Goal: Information Seeking & Learning: Learn about a topic

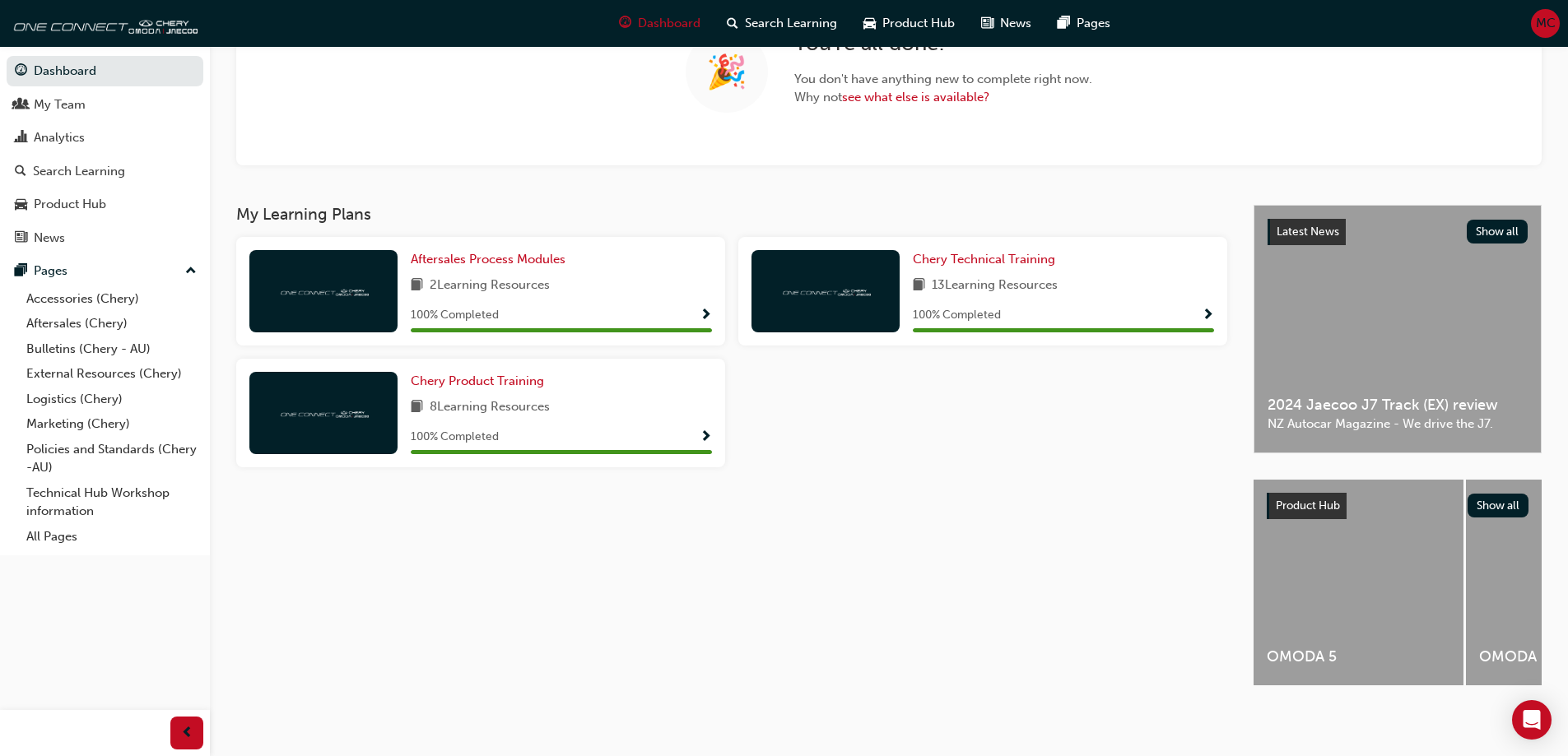
scroll to position [95, 0]
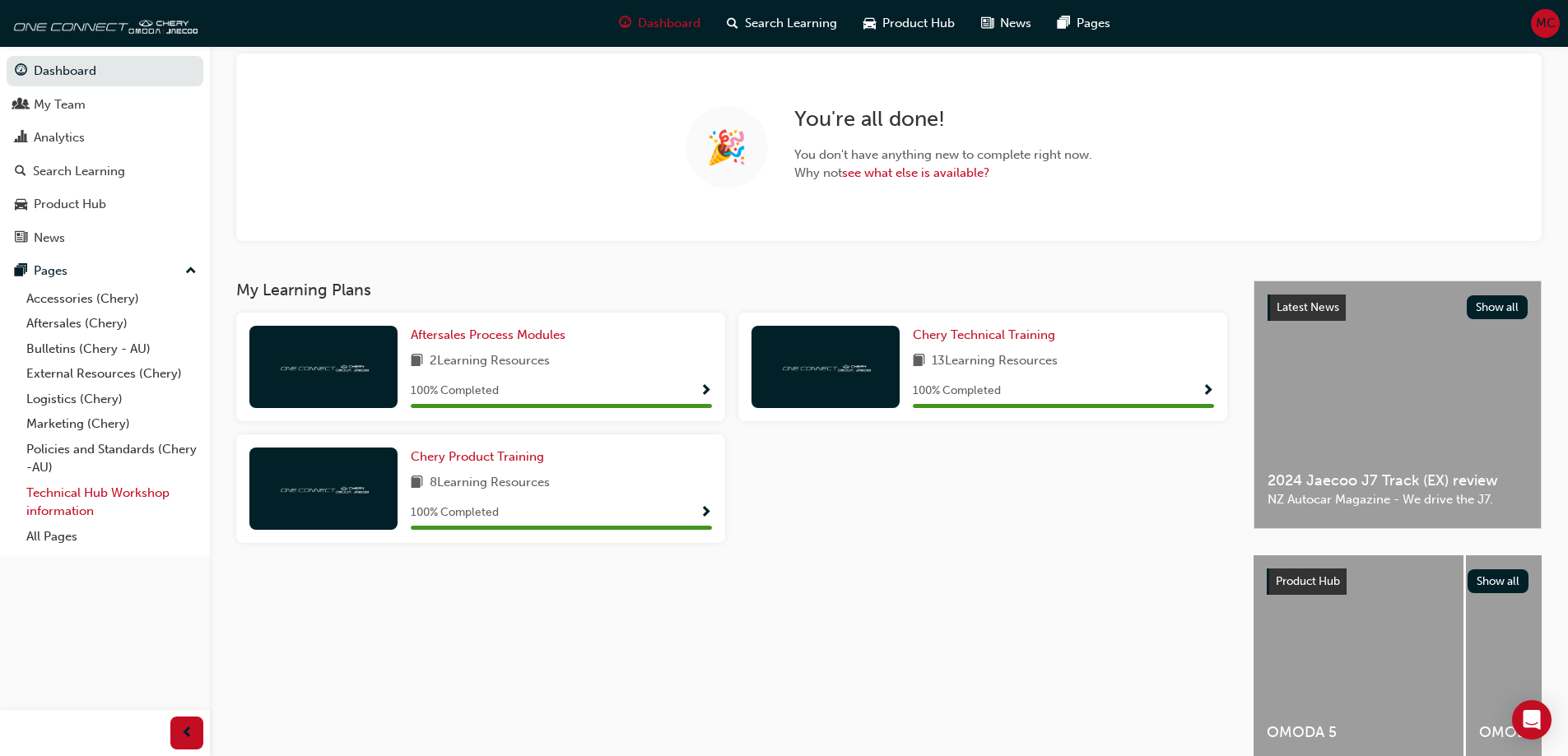
click at [72, 497] on link "Technical Hub Workshop information" at bounding box center [111, 502] width 184 height 43
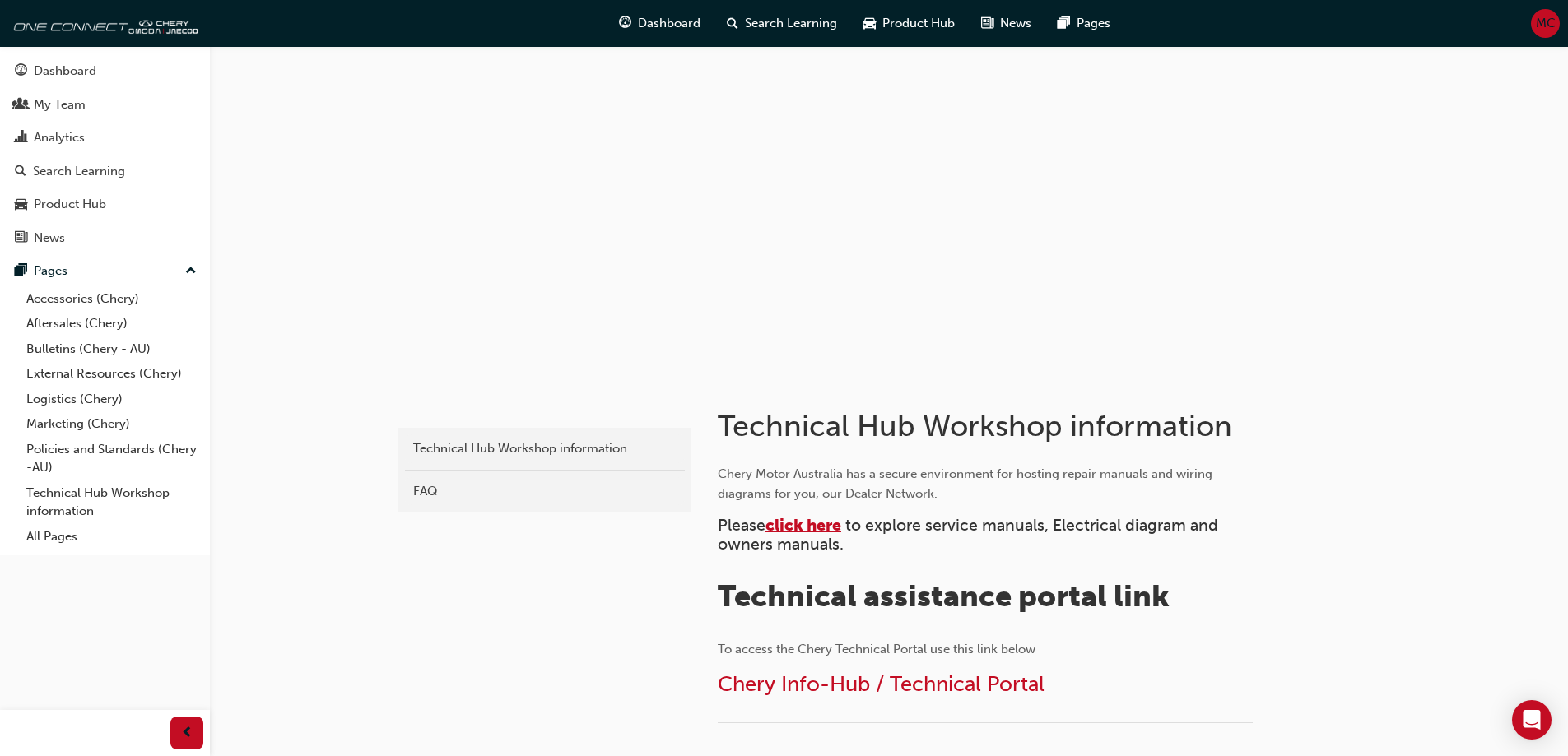
click at [801, 527] on span "click here" at bounding box center [803, 525] width 75 height 19
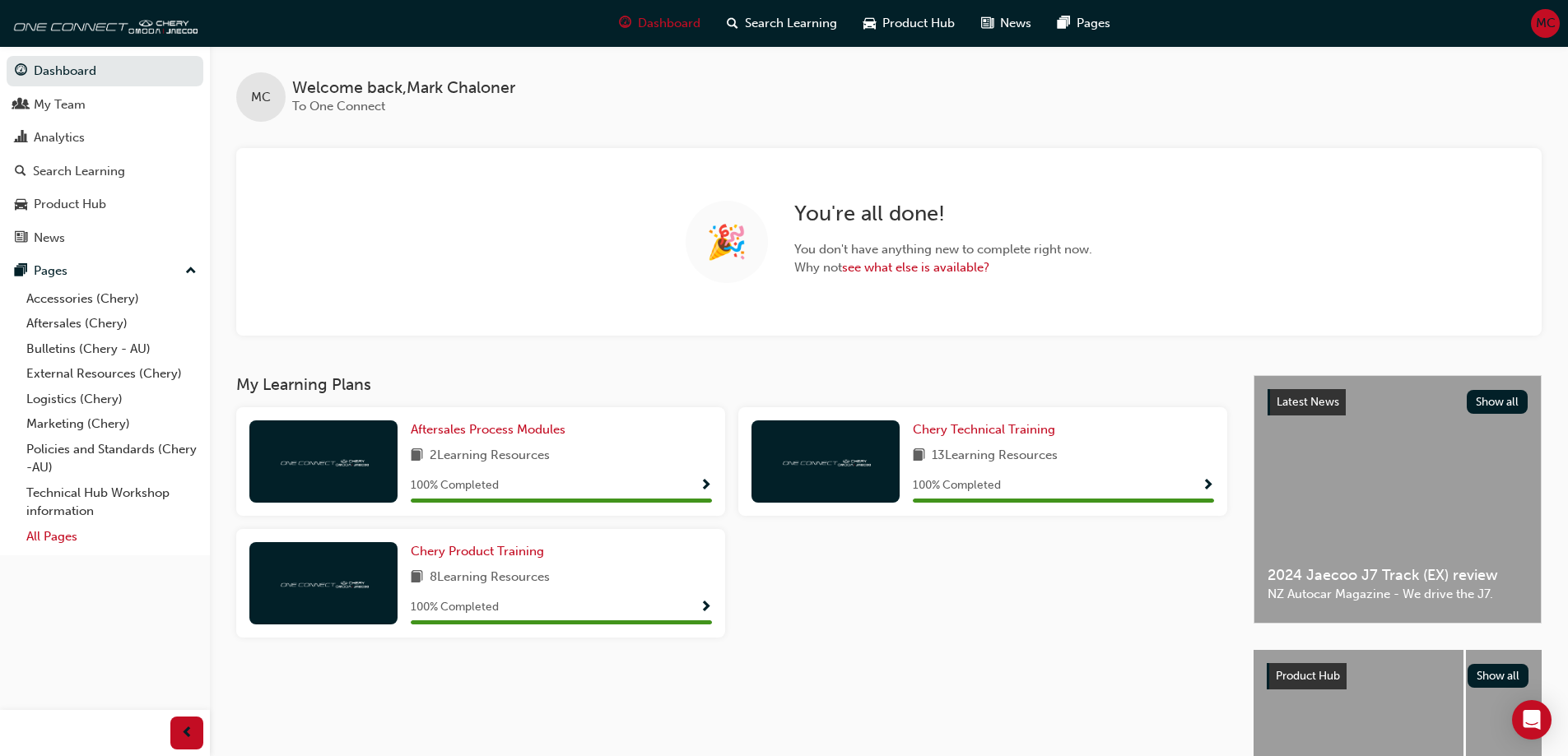
click at [56, 541] on link "All Pages" at bounding box center [111, 537] width 184 height 26
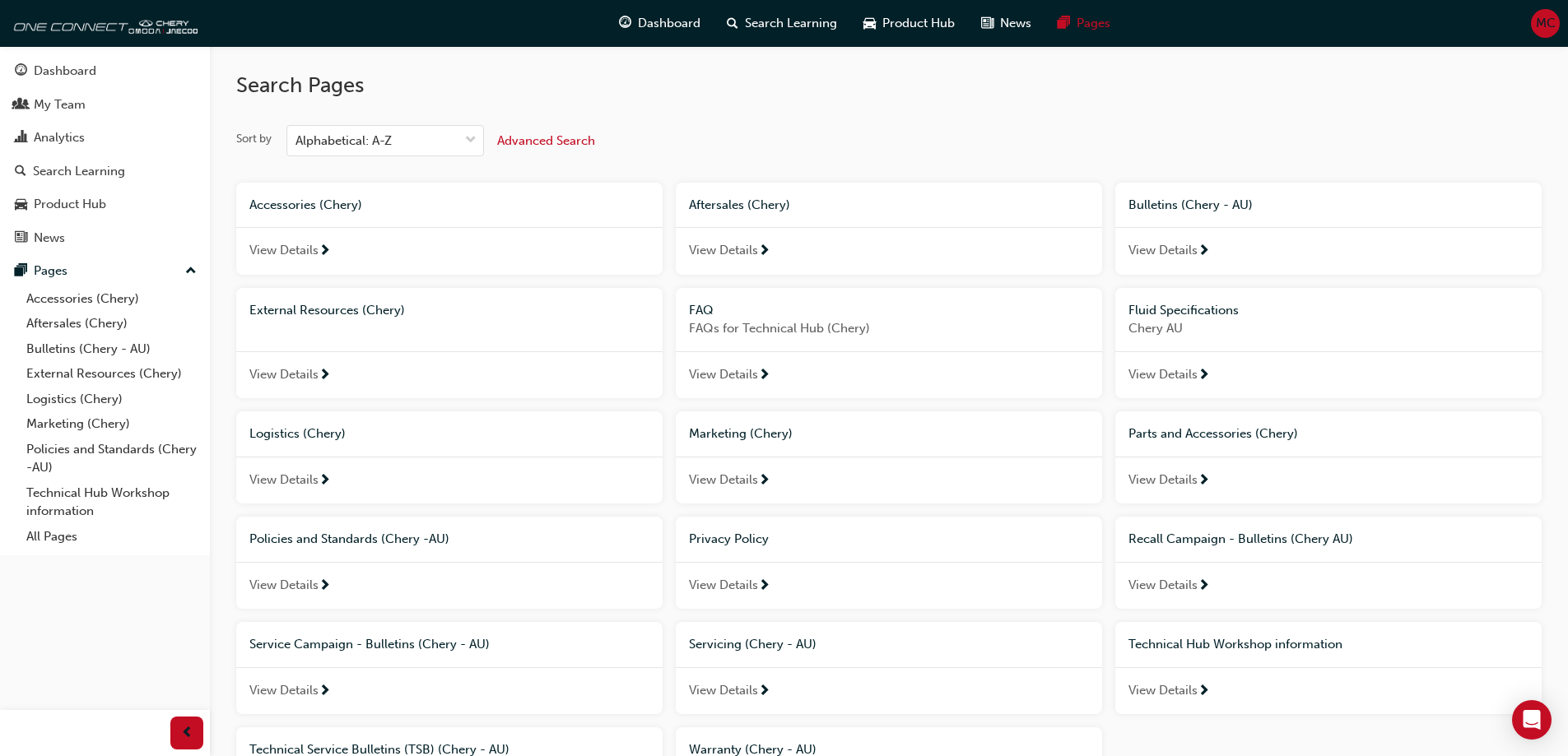
click at [392, 645] on span "Service Campaign - Bulletins (Chery - AU)" at bounding box center [369, 644] width 240 height 15
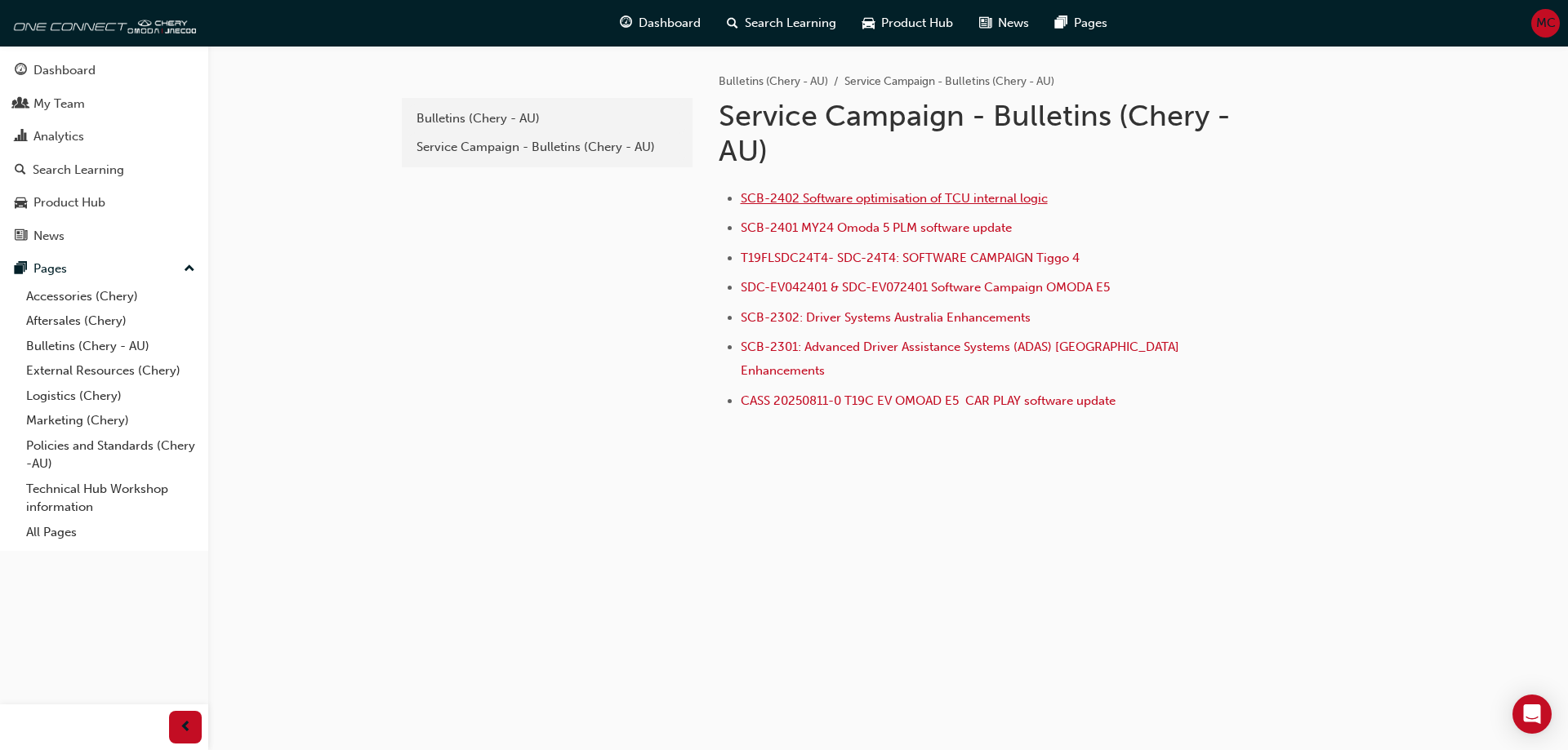
click at [818, 198] on span "SCB-2402 Software optimisation of TCU internal logic" at bounding box center [894, 198] width 307 height 15
